Goal: Task Accomplishment & Management: Use online tool/utility

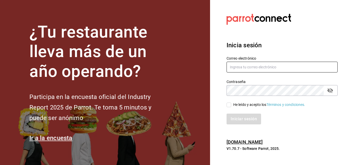
type input "[EMAIL_ADDRESS][DOMAIN_NAME]"
click at [229, 106] on input "He leído y acepto los Términos y condiciones." at bounding box center [228, 105] width 5 height 5
checkbox input "true"
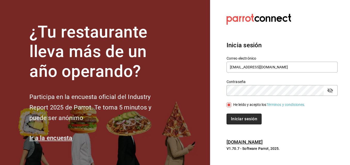
click at [240, 117] on button "Iniciar sesión" at bounding box center [243, 119] width 35 height 11
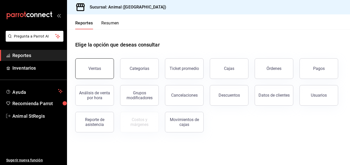
click at [104, 69] on button "Ventas" at bounding box center [94, 68] width 39 height 21
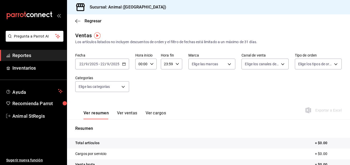
click at [124, 67] on div "[DATE] [DATE] - [DATE] [DATE]" at bounding box center [102, 64] width 54 height 11
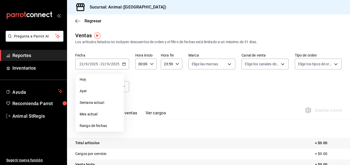
click at [104, 128] on span "Rango de fechas" at bounding box center [100, 125] width 40 height 5
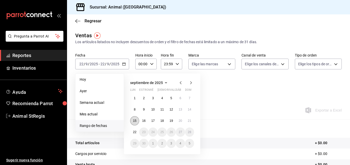
click at [133, 123] on button "15" at bounding box center [134, 120] width 9 height 9
click at [134, 133] on abbr "22" at bounding box center [134, 133] width 3 height 4
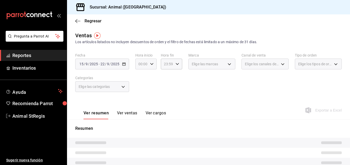
click at [150, 64] on icon "button" at bounding box center [152, 64] width 4 height 4
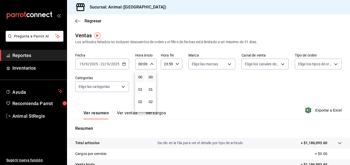
click at [140, 80] on button "00" at bounding box center [140, 77] width 8 height 10
click at [140, 80] on button "09" at bounding box center [140, 75] width 8 height 10
type input "09:00"
click at [175, 66] on div at bounding box center [175, 82] width 350 height 165
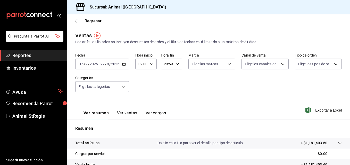
click at [175, 66] on icon "button" at bounding box center [177, 64] width 4 height 4
click at [165, 81] on span "21" at bounding box center [165, 81] width 2 height 4
type input "21:59"
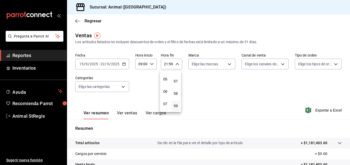
click at [165, 81] on span "05" at bounding box center [165, 79] width 2 height 4
type input "05:59"
click at [228, 65] on div at bounding box center [175, 82] width 350 height 165
click at [228, 65] on body "Pregunta a Parrot AI Reportes Inventarios Ayuda Recomienda Parrot Animal StRegi…" at bounding box center [175, 82] width 350 height 165
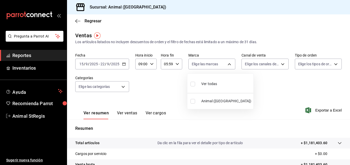
click at [215, 80] on div "Ver todas" at bounding box center [203, 83] width 27 height 11
type input "3f39fcdc-c8c4-4fff-883a-47b345d9391c"
checkbox input "true"
click at [276, 67] on div at bounding box center [175, 82] width 350 height 165
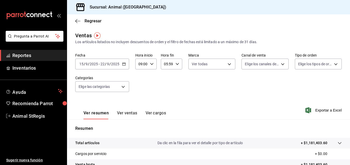
click at [276, 67] on body "Pregunta a Parrot AI Reportes Inventarios Ayuda Recomienda Parrot Animal StRegi…" at bounding box center [175, 82] width 350 height 165
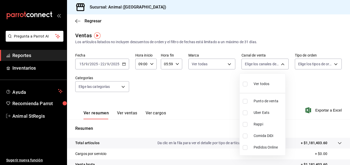
click at [261, 84] on span "Ver todos" at bounding box center [261, 83] width 16 height 5
type input "PARROT,UBER_EATS,RAPPI,DIDI_FOOD,ONLINE"
checkbox input "true"
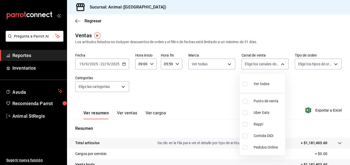
checkbox input "true"
click at [322, 69] on div at bounding box center [175, 82] width 350 height 165
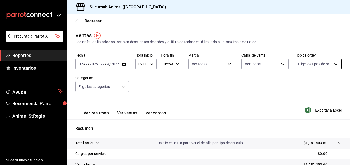
click at [321, 65] on body "Pregunta a Parrot AI Reportes Inventarios Ayuda Recomienda Parrot Animal StRegi…" at bounding box center [175, 82] width 350 height 165
click at [313, 82] on span "Ver todos" at bounding box center [314, 83] width 16 height 5
type input "3f245141-8cb2-4099-bf0f-bc16ed99609a,be50bec9-a7ef-41cc-9154-7015b9ad380c,EXTER…"
checkbox input "true"
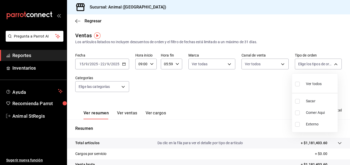
checkbox input "true"
click at [125, 88] on div at bounding box center [175, 82] width 350 height 165
click at [125, 88] on body "Pregunta a Parrot AI Reportes Inventarios Ayuda Recomienda Parrot Animal StRegi…" at bounding box center [175, 82] width 350 height 165
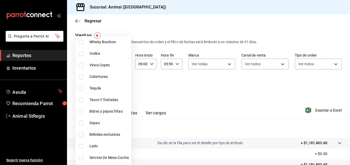
scroll to position [52, 0]
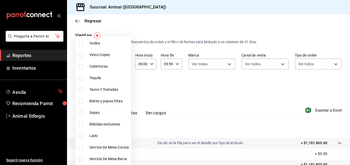
click at [114, 121] on li "Bebidas exclusivas" at bounding box center [103, 125] width 56 height 12
type input "b85a8286-29c3-4859-9878-544259ac93f4"
checkbox input "true"
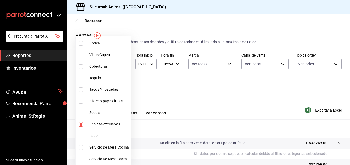
click at [215, 125] on div at bounding box center [175, 82] width 350 height 165
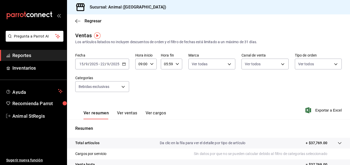
click at [311, 114] on div "Ver resumen Ver ventas Ver cargos Exportar a Excel" at bounding box center [208, 108] width 283 height 21
click at [320, 110] on font "Exportar a Excel" at bounding box center [328, 110] width 27 height 4
